Goal: Information Seeking & Learning: Learn about a topic

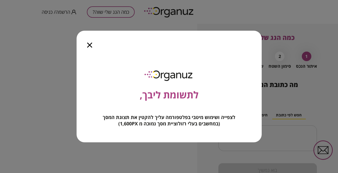
click at [91, 43] on icon "button" at bounding box center [89, 45] width 5 height 5
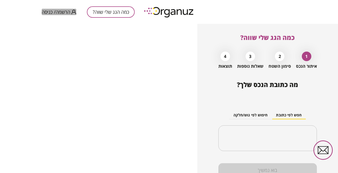
click at [65, 11] on span "הרשמה/ כניסה" at bounding box center [56, 11] width 29 height 5
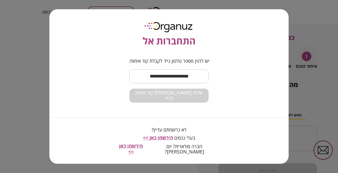
click at [179, 81] on input "text" at bounding box center [168, 76] width 79 height 16
type input "**********"
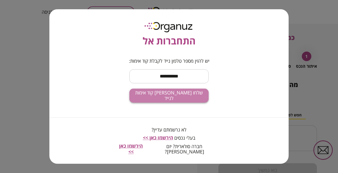
click at [179, 100] on span "שלחו [PERSON_NAME] קוד אימות לנייד" at bounding box center [169, 95] width 71 height 11
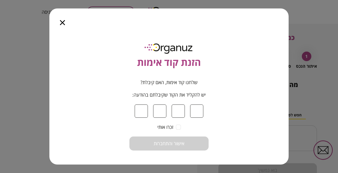
type input "*"
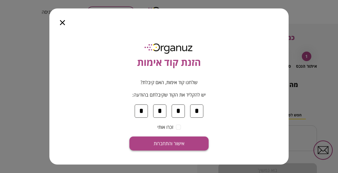
type input "*"
click at [178, 106] on span "אישור והתחברות" at bounding box center [169, 143] width 31 height 6
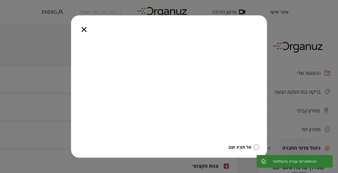
click at [85, 30] on icon "button" at bounding box center [84, 29] width 5 height 5
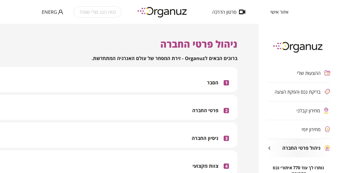
click at [179, 106] on div "מחירון קבלני" at bounding box center [293, 110] width 53 height 5
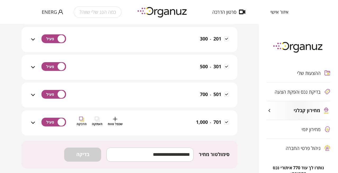
scroll to position [130, 0]
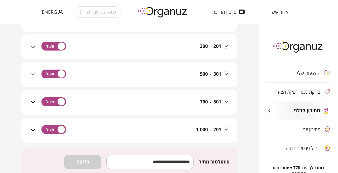
drag, startPoint x: 52, startPoint y: 0, endPoint x: 247, endPoint y: 64, distance: 205.0
click at [179, 64] on div "מחירון קבלני - מערכות סולאריות במחירון הקבלני מנהלים את העלויות והרכיבים השונים…" at bounding box center [129, 98] width 259 height 149
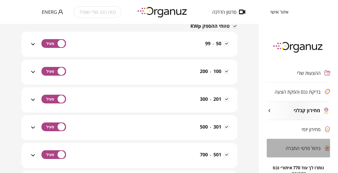
click at [179, 106] on div "ניהול פרטי החברה" at bounding box center [298, 148] width 63 height 18
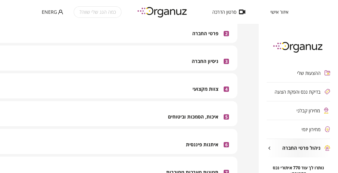
click at [179, 106] on span "מחירון קבלני" at bounding box center [307, 110] width 23 height 5
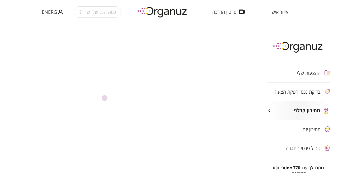
scroll to position [77, 0]
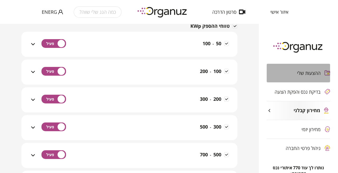
click at [179, 76] on div "ההצעות שלי" at bounding box center [298, 73] width 63 height 18
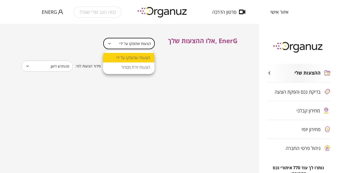
click at [134, 47] on body "**********" at bounding box center [169, 86] width 338 height 173
click at [135, 68] on li "הצעות זירת מסחר" at bounding box center [128, 67] width 51 height 10
type input "**********"
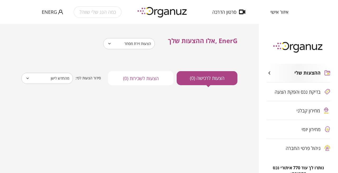
click at [179, 92] on div "ההצעות שלי בדיקת נכס והפקת הצעה מחירון קבלני מחירון יזמי ניהול פרטי החברה" at bounding box center [298, 110] width 79 height 109
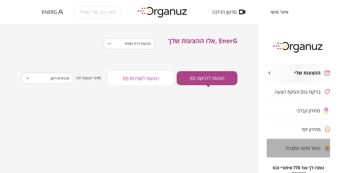
click at [179, 106] on span "ניהול פרטי החברה" at bounding box center [303, 147] width 35 height 5
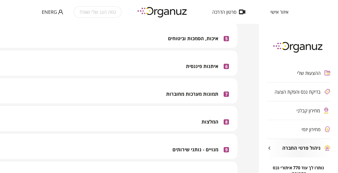
scroll to position [185, 0]
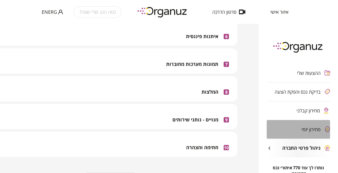
click at [179, 106] on div "מחירון יזמי" at bounding box center [294, 128] width 54 height 5
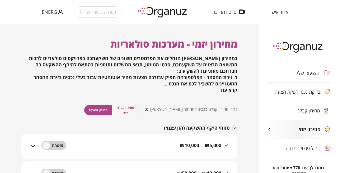
click at [179, 106] on div "מחירון קבלני" at bounding box center [293, 110] width 53 height 5
